Goal: Information Seeking & Learning: Learn about a topic

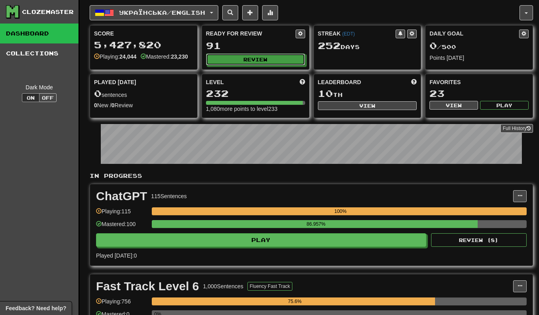
click at [283, 57] on button "Review" at bounding box center [255, 59] width 99 height 12
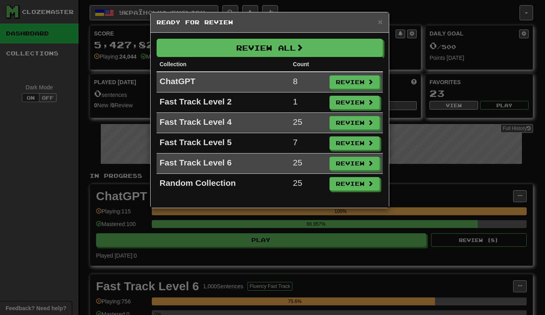
click at [387, 17] on div "× Ready for Review" at bounding box center [270, 22] width 238 height 20
click at [380, 22] on span "×" at bounding box center [380, 21] width 5 height 9
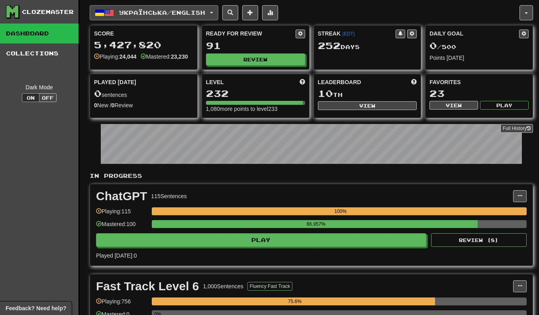
click at [115, 6] on button "Українська / English" at bounding box center [154, 12] width 129 height 15
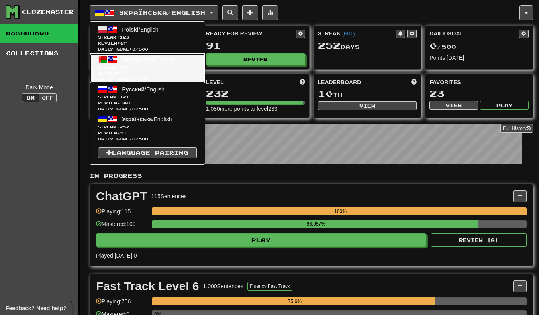
click at [114, 64] on span "Streak: 114" at bounding box center [147, 67] width 99 height 6
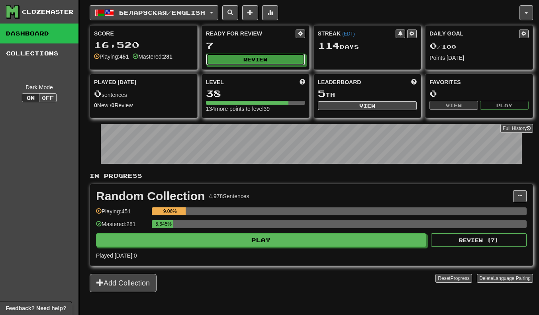
click at [279, 58] on button "Review" at bounding box center [255, 59] width 99 height 12
select select "**"
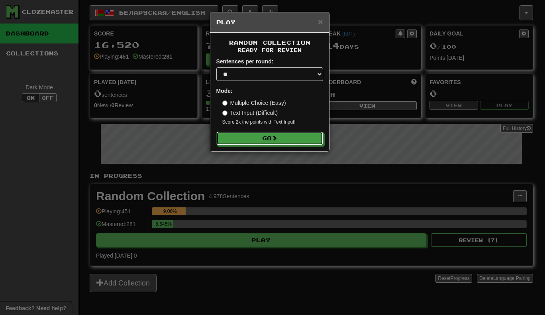
click at [289, 136] on button "Go" at bounding box center [269, 139] width 107 height 14
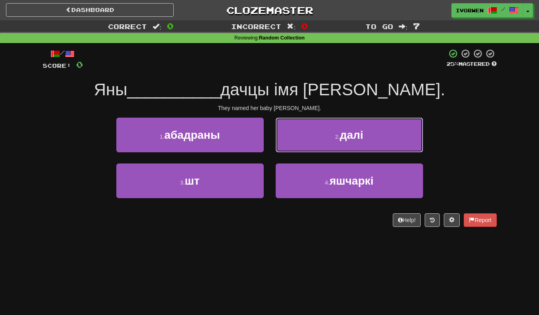
click at [389, 134] on button "2 . далі" at bounding box center [349, 135] width 147 height 35
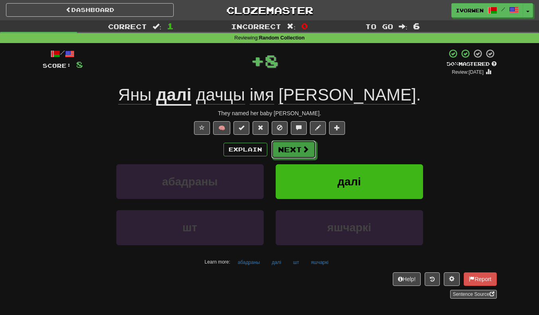
click at [294, 149] on button "Next" at bounding box center [293, 149] width 45 height 18
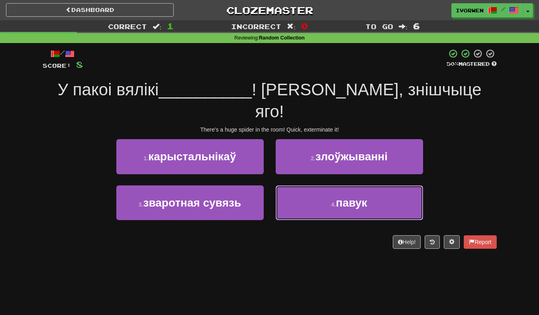
click at [384, 185] on button "4 . павук" at bounding box center [349, 202] width 147 height 35
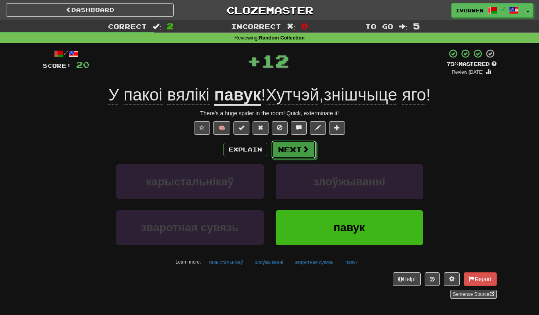
click at [306, 150] on span at bounding box center [305, 148] width 7 height 7
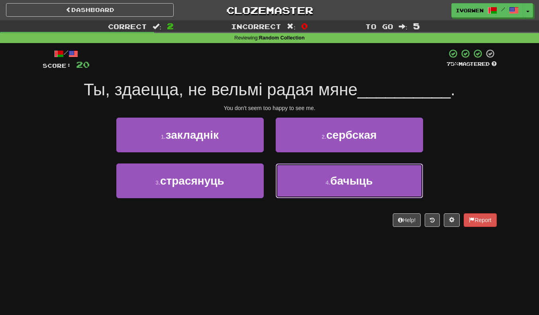
click at [369, 184] on span "бачыць" at bounding box center [351, 181] width 43 height 12
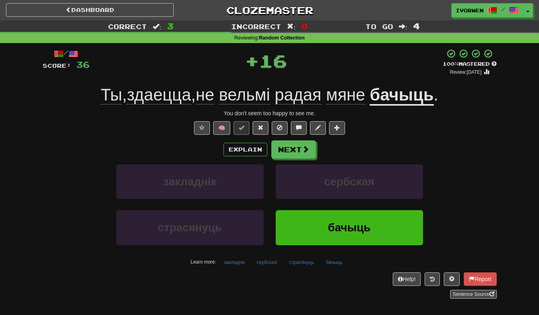
click at [322, 148] on div "Explain Next" at bounding box center [270, 149] width 454 height 18
click at [296, 156] on button "Next" at bounding box center [293, 149] width 45 height 18
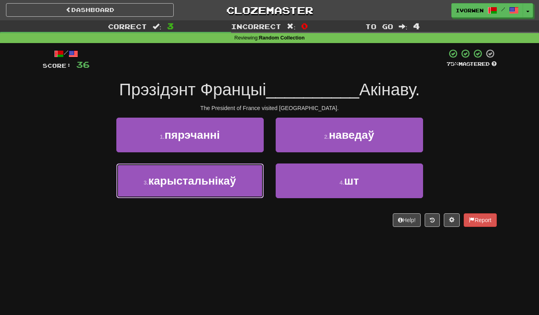
click at [133, 185] on button "3 . карыстальнікаў" at bounding box center [189, 180] width 147 height 35
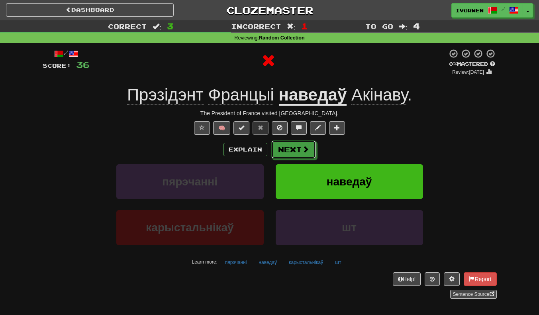
click at [289, 153] on button "Next" at bounding box center [293, 149] width 45 height 18
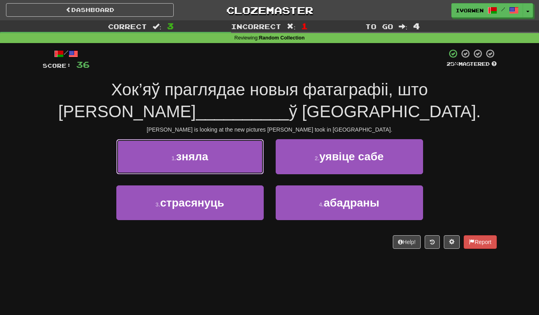
click at [139, 155] on button "1 . зняла" at bounding box center [189, 156] width 147 height 35
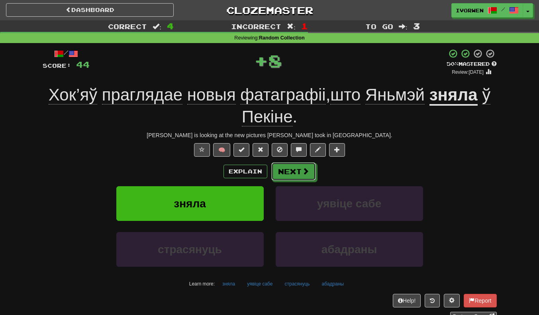
click at [300, 176] on button "Next" at bounding box center [293, 171] width 45 height 18
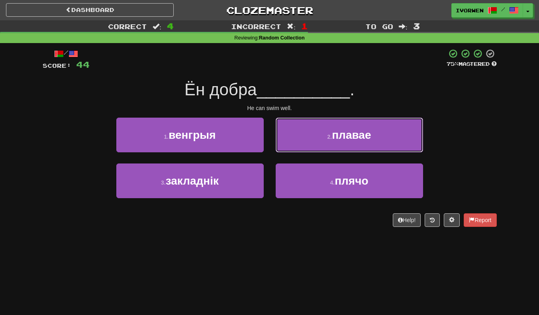
click at [410, 132] on button "2 . плавае" at bounding box center [349, 135] width 147 height 35
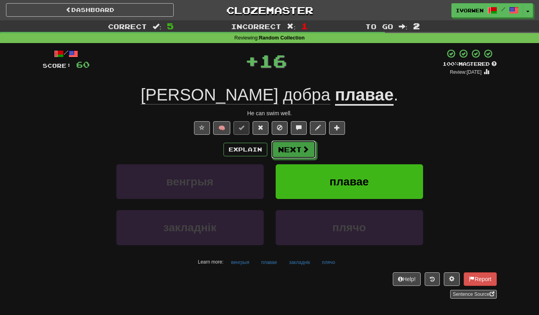
click at [301, 154] on button "Next" at bounding box center [293, 149] width 45 height 18
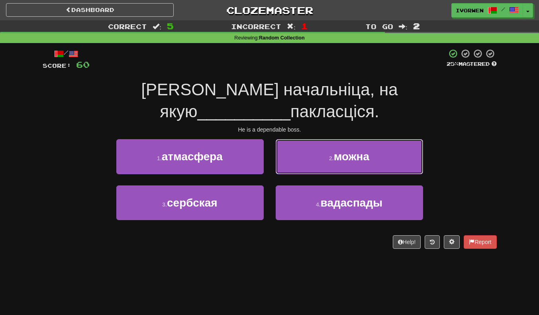
click at [403, 139] on button "2 . можна" at bounding box center [349, 156] width 147 height 35
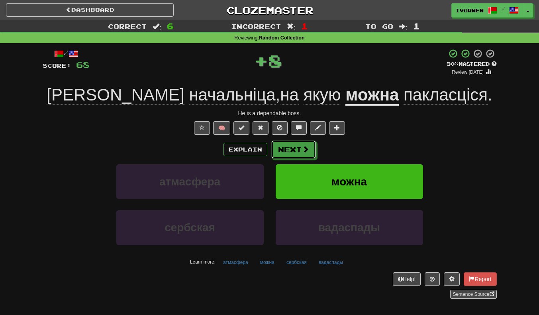
click at [296, 147] on button "Next" at bounding box center [293, 149] width 45 height 18
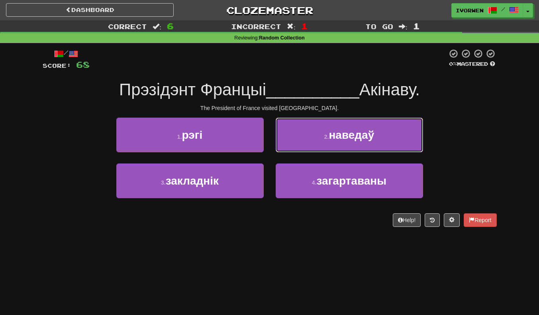
click at [399, 139] on button "2 . наведаў" at bounding box center [349, 135] width 147 height 35
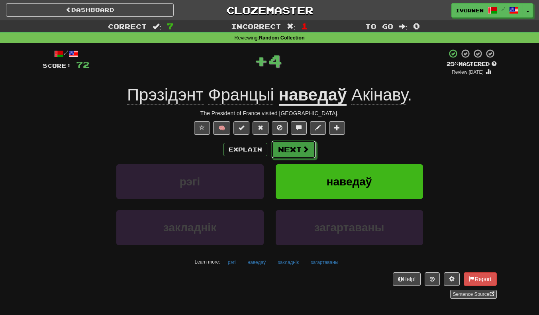
click at [302, 152] on span at bounding box center [305, 148] width 7 height 7
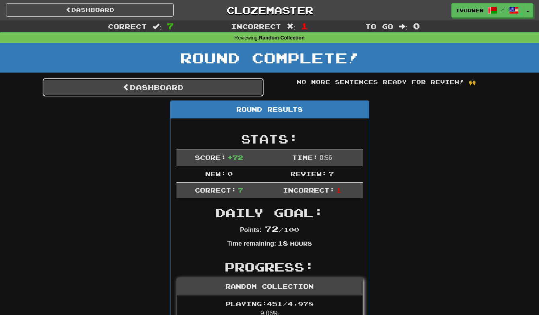
click at [91, 86] on link "Dashboard" at bounding box center [153, 87] width 221 height 18
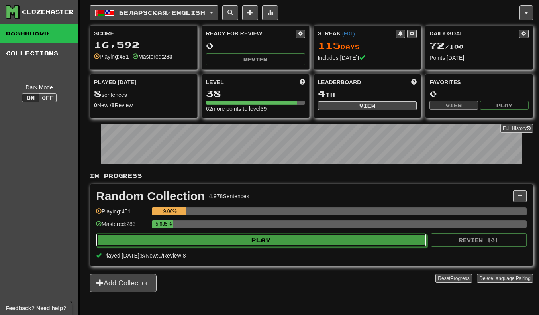
click at [374, 237] on button "Play" at bounding box center [261, 240] width 330 height 14
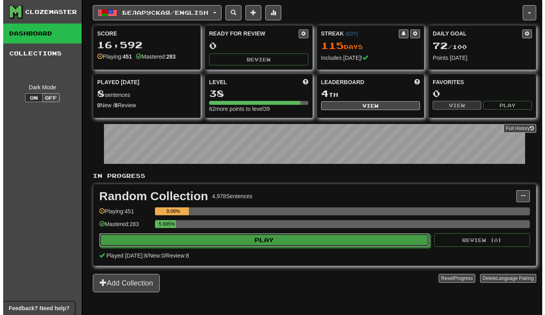
select select "**"
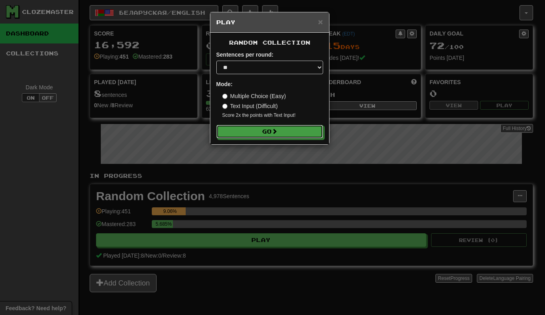
click at [299, 137] on button "Go" at bounding box center [269, 132] width 107 height 14
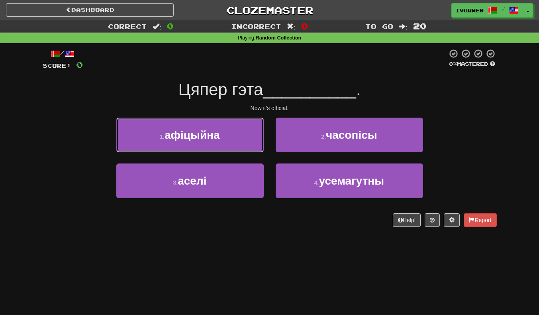
click at [132, 136] on button "1 . афіцыйна" at bounding box center [189, 135] width 147 height 35
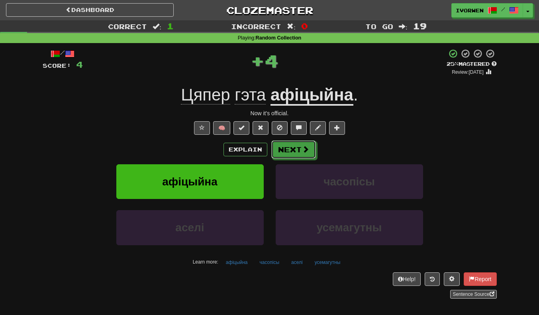
click at [286, 148] on button "Next" at bounding box center [293, 149] width 45 height 18
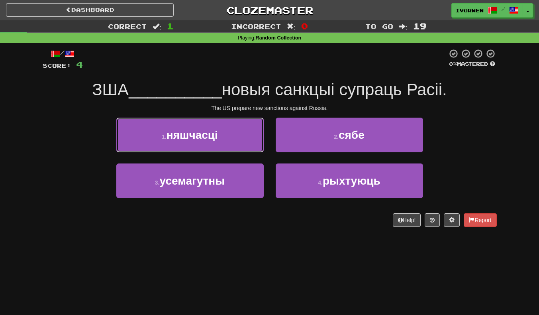
click at [137, 135] on button "1 . няшчасці" at bounding box center [189, 135] width 147 height 35
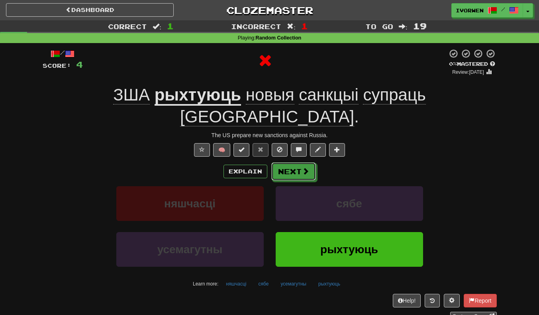
click at [299, 162] on button "Next" at bounding box center [293, 171] width 45 height 18
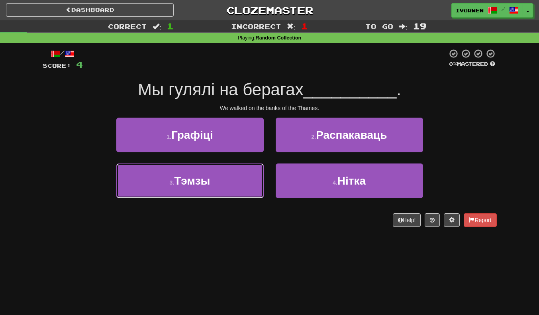
click at [134, 182] on button "3 . Тэмзы" at bounding box center [189, 180] width 147 height 35
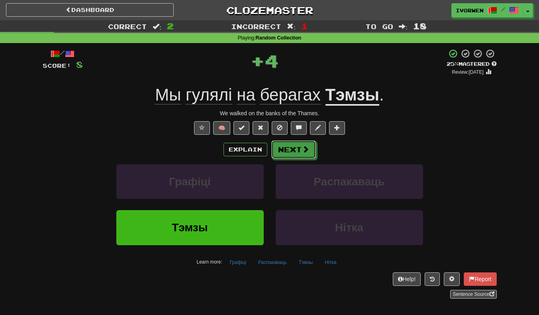
click at [298, 158] on button "Next" at bounding box center [293, 149] width 45 height 18
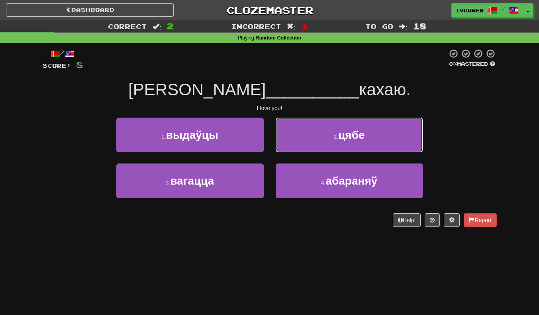
click at [403, 132] on button "2 . цябе" at bounding box center [349, 135] width 147 height 35
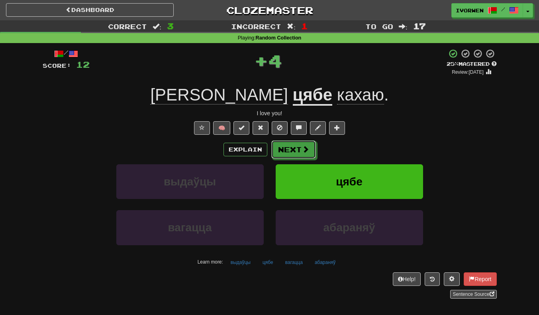
click at [300, 149] on button "Next" at bounding box center [293, 149] width 45 height 18
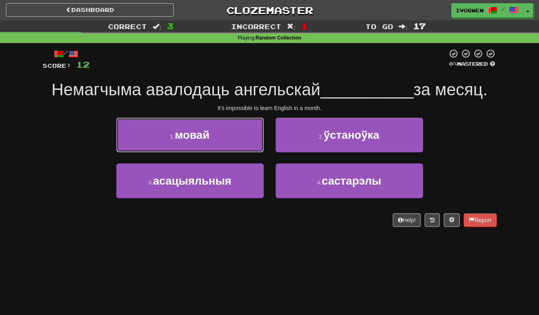
click at [143, 139] on button "1 . мовай" at bounding box center [189, 135] width 147 height 35
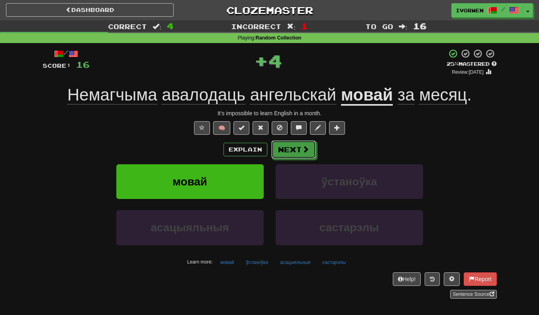
click at [300, 159] on button "Next" at bounding box center [293, 149] width 45 height 18
